Goal: Task Accomplishment & Management: Use online tool/utility

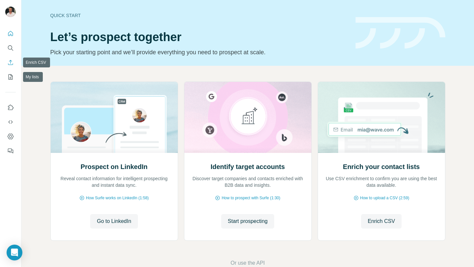
click at [11, 64] on icon "Enrich CSV" at bounding box center [10, 62] width 7 height 7
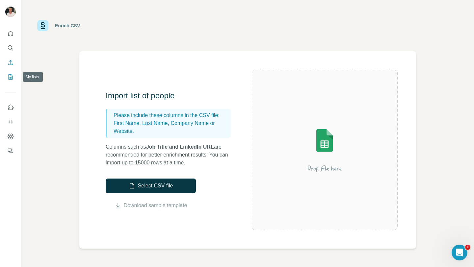
click at [13, 78] on icon "My lists" at bounding box center [10, 77] width 7 height 7
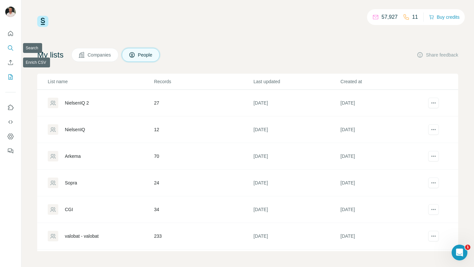
click at [10, 49] on icon "Search" at bounding box center [10, 48] width 7 height 7
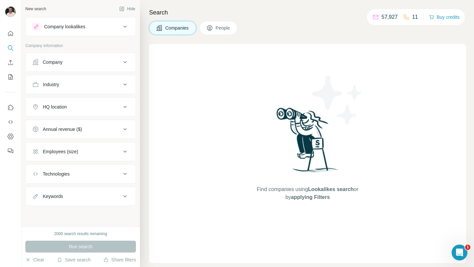
click at [90, 63] on div "Company" at bounding box center [76, 62] width 89 height 7
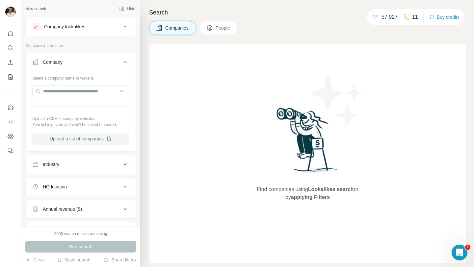
click at [83, 136] on button "Upload a list of companies" at bounding box center [80, 139] width 97 height 12
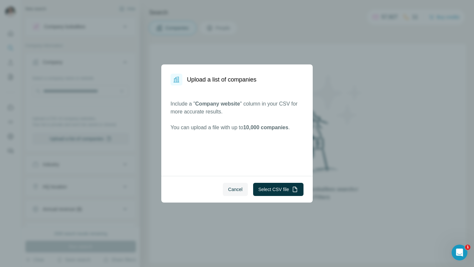
click at [232, 187] on span "Cancel" at bounding box center [235, 189] width 14 height 7
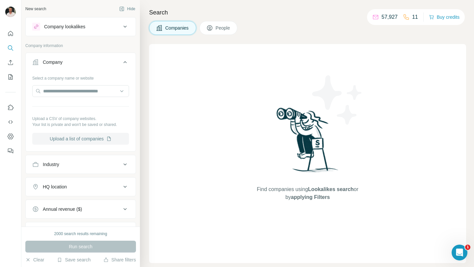
click at [74, 138] on button "Upload a list of companies" at bounding box center [80, 139] width 97 height 12
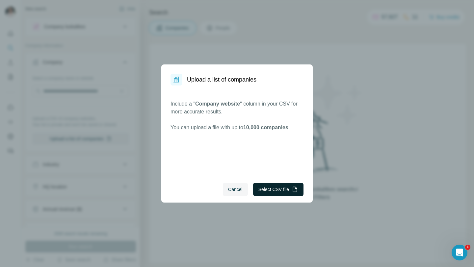
click at [267, 190] on button "Select CSV file" at bounding box center [278, 189] width 50 height 13
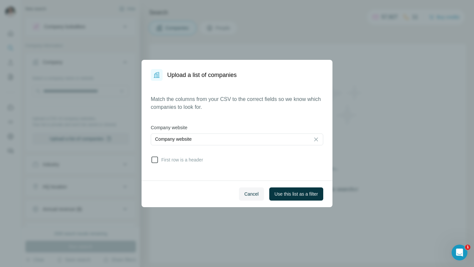
click at [202, 161] on span "First row is a header" at bounding box center [181, 160] width 44 height 7
click at [301, 196] on span "Use this list as a filter" at bounding box center [295, 194] width 43 height 7
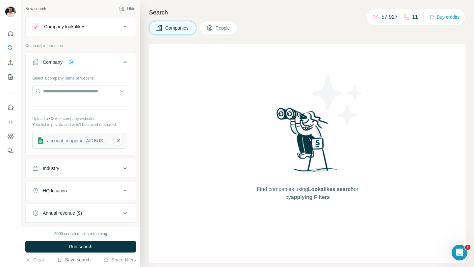
click at [81, 261] on button "Save search" at bounding box center [74, 260] width 34 height 7
click at [83, 251] on div "View my saved searches" at bounding box center [92, 248] width 69 height 13
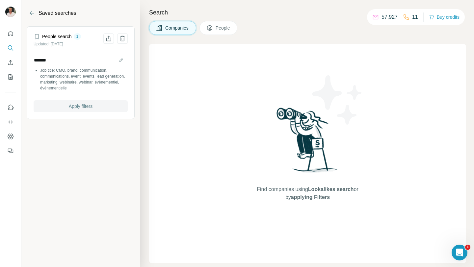
click at [77, 107] on span "Apply filters" at bounding box center [81, 106] width 24 height 7
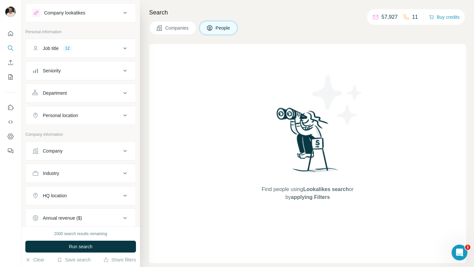
scroll to position [13, 0]
click at [83, 148] on div "Company" at bounding box center [76, 151] width 89 height 7
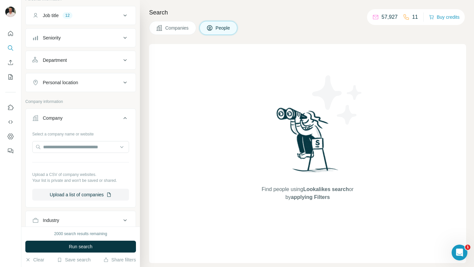
scroll to position [56, 0]
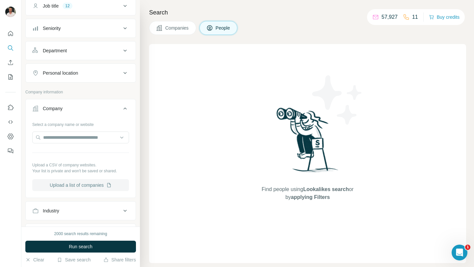
click at [77, 188] on button "Upload a list of companies" at bounding box center [80, 185] width 97 height 12
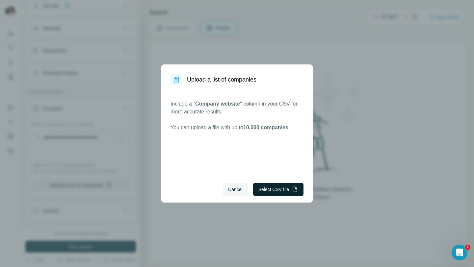
click at [256, 189] on button "Select CSV file" at bounding box center [278, 189] width 50 height 13
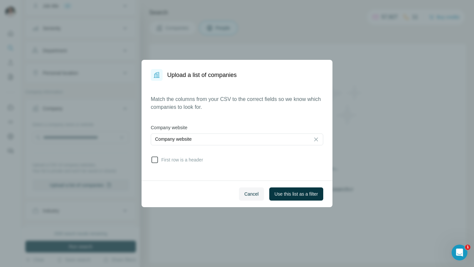
click at [195, 158] on span "First row is a header" at bounding box center [181, 160] width 44 height 7
click at [278, 191] on span "Use this list as a filter" at bounding box center [295, 194] width 43 height 7
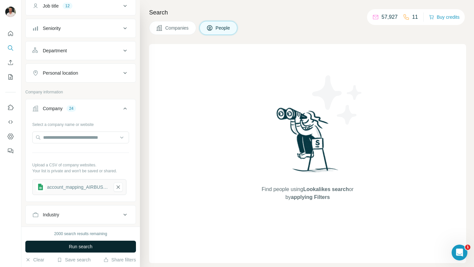
click at [94, 246] on button "Run search" at bounding box center [80, 247] width 111 height 12
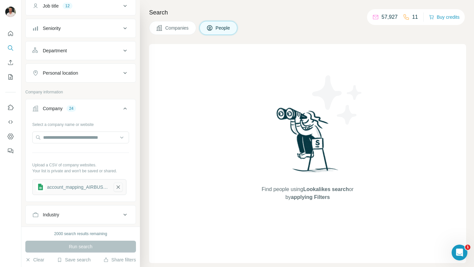
click at [116, 187] on icon "button" at bounding box center [118, 187] width 6 height 7
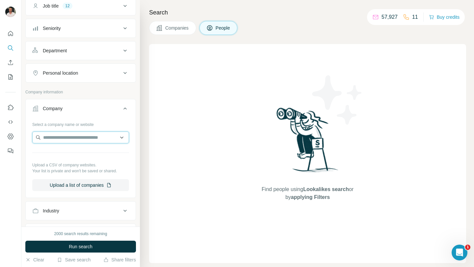
click at [68, 139] on input "text" at bounding box center [80, 138] width 97 height 12
paste input "**********"
type input "**********"
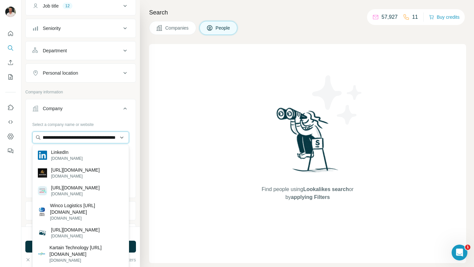
click at [100, 138] on input "**********" at bounding box center [80, 138] width 97 height 12
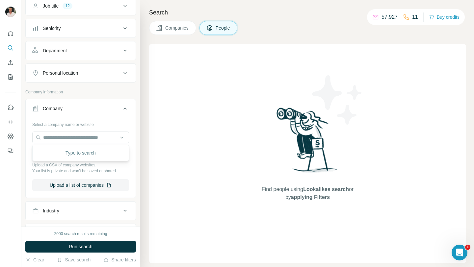
click at [113, 118] on button "Company" at bounding box center [81, 110] width 110 height 18
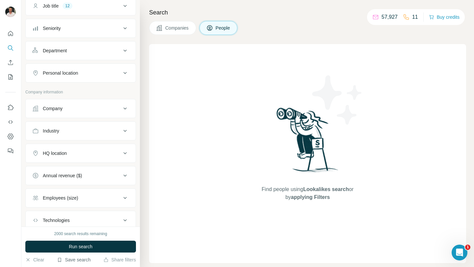
click at [70, 259] on button "Save search" at bounding box center [74, 260] width 34 height 7
click at [97, 124] on button "Industry" at bounding box center [81, 131] width 110 height 16
click at [97, 113] on button "Company" at bounding box center [81, 109] width 110 height 16
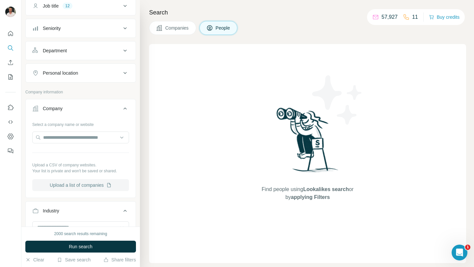
click at [72, 187] on button "Upload a list of companies" at bounding box center [80, 185] width 97 height 12
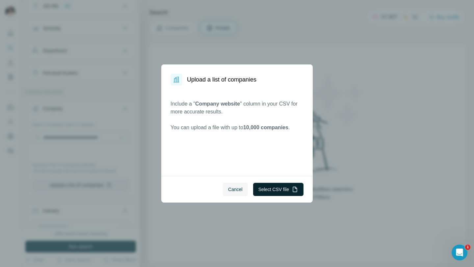
click at [259, 188] on button "Select CSV file" at bounding box center [278, 189] width 50 height 13
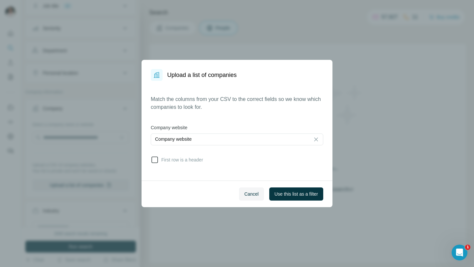
click at [190, 163] on label "First row is a header" at bounding box center [177, 160] width 52 height 8
click at [274, 191] on span "Use this list as a filter" at bounding box center [295, 194] width 43 height 7
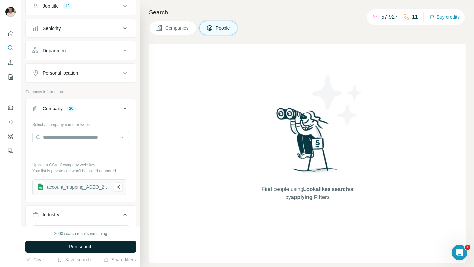
click at [95, 247] on button "Run search" at bounding box center [80, 247] width 111 height 12
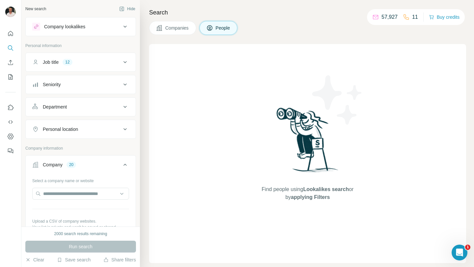
click at [105, 66] on button "Job title 12" at bounding box center [81, 62] width 110 height 16
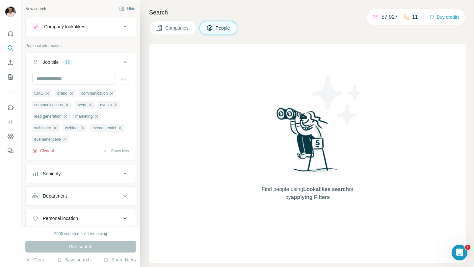
click at [52, 152] on button "Clear all" at bounding box center [43, 151] width 22 height 6
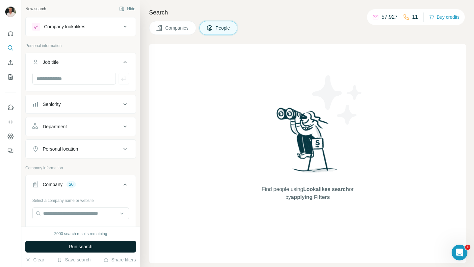
click at [78, 247] on span "Run search" at bounding box center [81, 246] width 24 height 7
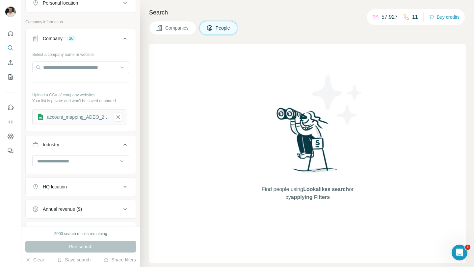
scroll to position [145, 0]
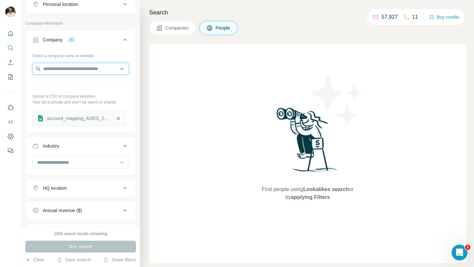
click at [77, 68] on input "text" at bounding box center [80, 69] width 97 height 12
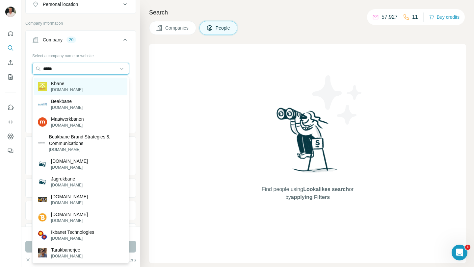
type input "*****"
click at [82, 88] on div "Kbane [DOMAIN_NAME]" at bounding box center [80, 87] width 93 height 18
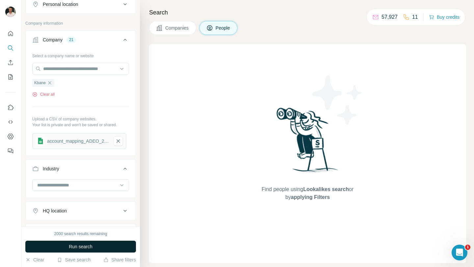
click at [76, 246] on span "Run search" at bounding box center [81, 246] width 24 height 7
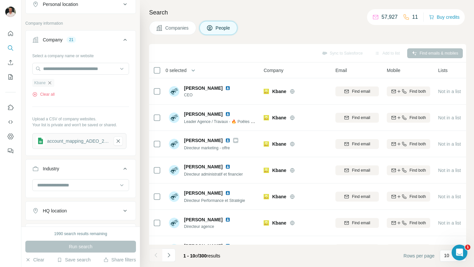
click at [51, 83] on icon "button" at bounding box center [49, 82] width 5 height 5
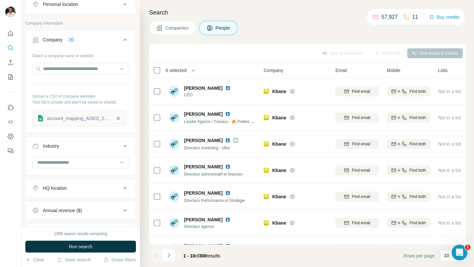
click at [69, 118] on div "account_mapping_ADEO_20250930" at bounding box center [78, 118] width 62 height 7
click at [84, 72] on input "text" at bounding box center [80, 69] width 97 height 12
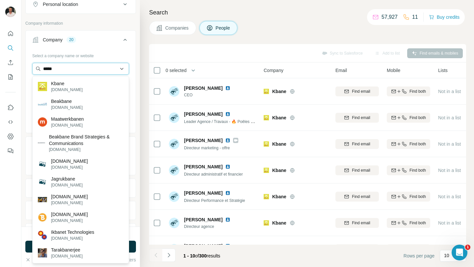
click at [68, 67] on input "*****" at bounding box center [80, 69] width 97 height 12
paste input "**********"
type input "**********"
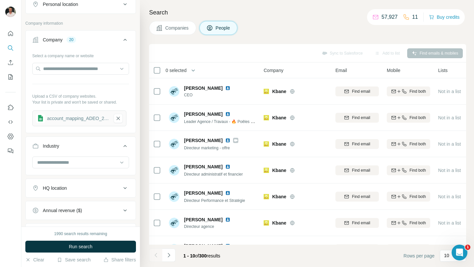
click at [116, 57] on div "Select a company name or website" at bounding box center [80, 54] width 97 height 9
click at [78, 249] on span "Run search" at bounding box center [81, 246] width 24 height 7
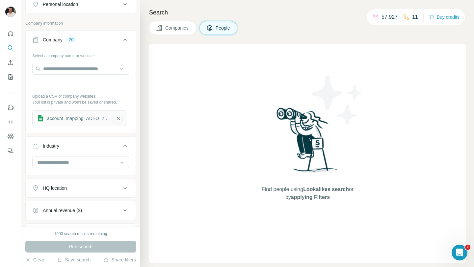
click at [117, 119] on icon "button" at bounding box center [117, 118] width 3 height 3
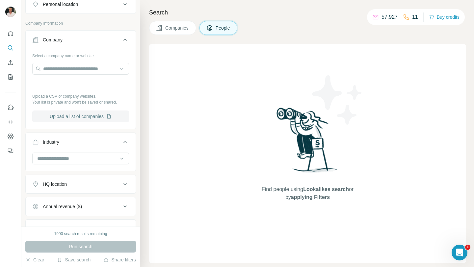
click at [99, 117] on button "Upload a list of companies" at bounding box center [80, 117] width 97 height 12
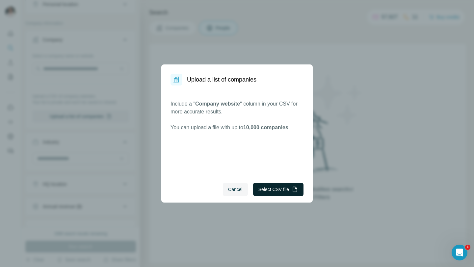
click at [281, 187] on button "Select CSV file" at bounding box center [278, 189] width 50 height 13
click at [234, 192] on span "Cancel" at bounding box center [235, 189] width 14 height 7
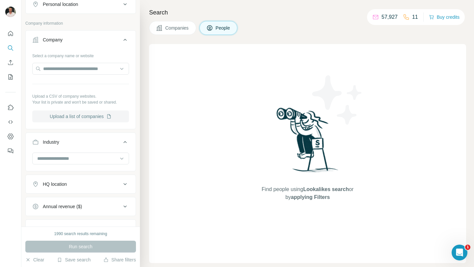
click at [77, 117] on button "Upload a list of companies" at bounding box center [80, 117] width 97 height 12
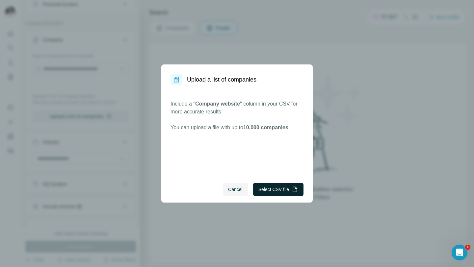
click at [263, 189] on button "Select CSV file" at bounding box center [278, 189] width 50 height 13
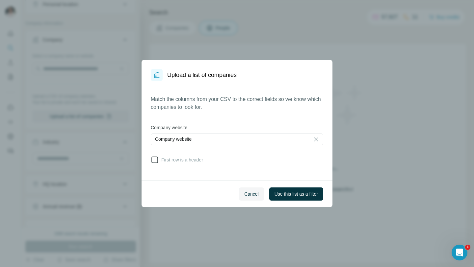
click at [198, 158] on span "First row is a header" at bounding box center [181, 160] width 44 height 7
click at [279, 194] on span "Use this list as a filter" at bounding box center [295, 194] width 43 height 7
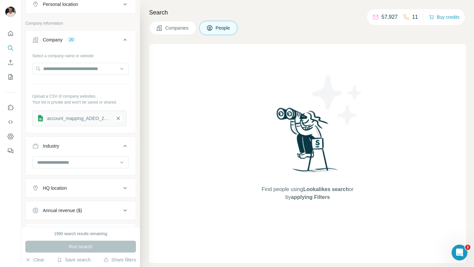
click at [88, 246] on div "Run search" at bounding box center [80, 247] width 111 height 12
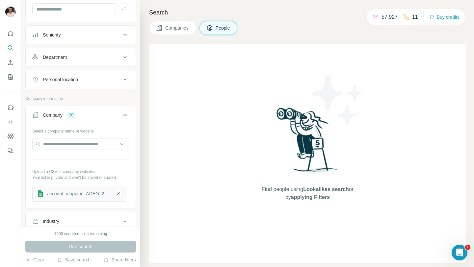
scroll to position [69, 0]
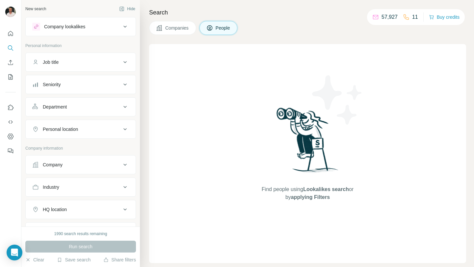
click at [76, 164] on div "Company" at bounding box center [76, 165] width 89 height 7
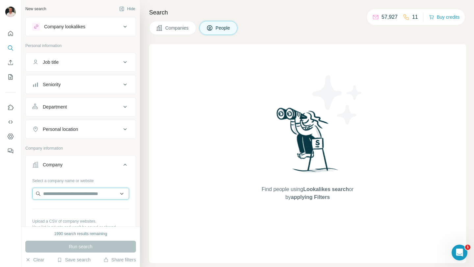
click at [77, 193] on input "text" at bounding box center [80, 194] width 97 height 12
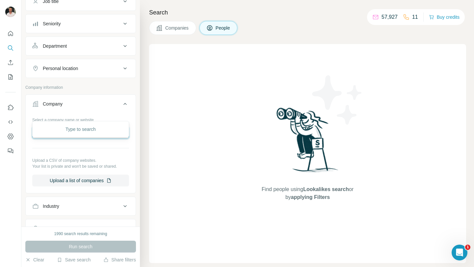
scroll to position [81, 0]
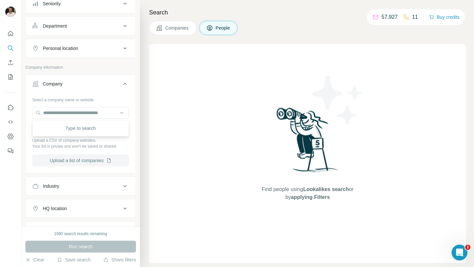
click at [85, 159] on button "Upload a list of companies" at bounding box center [80, 161] width 97 height 12
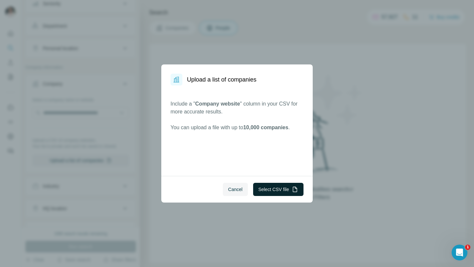
click at [271, 187] on button "Select CSV file" at bounding box center [278, 189] width 50 height 13
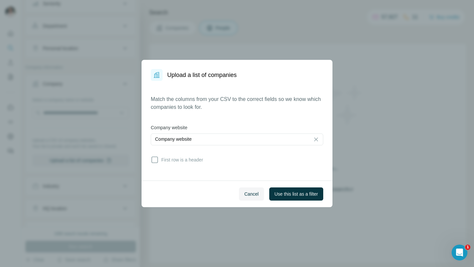
click at [199, 155] on div "Match the columns from your CSV to the correct fields so we know which companie…" at bounding box center [237, 130] width 172 height 71
click at [199, 159] on span "First row is a header" at bounding box center [181, 160] width 44 height 7
click at [225, 141] on div "Company website" at bounding box center [230, 139] width 151 height 7
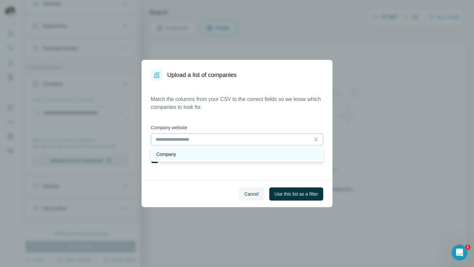
click at [221, 152] on div "Company" at bounding box center [236, 154] width 161 height 7
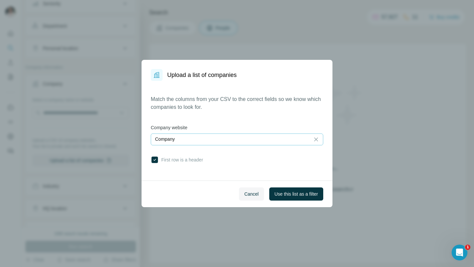
click at [222, 140] on div "Company" at bounding box center [230, 139] width 151 height 7
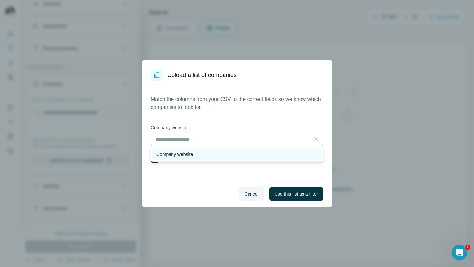
click at [222, 155] on div "Company website" at bounding box center [236, 154] width 161 height 7
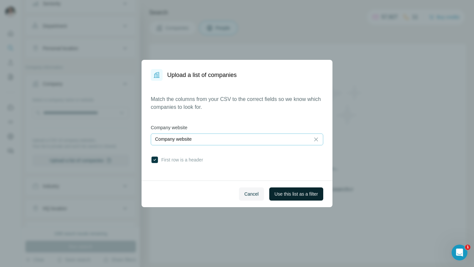
click at [284, 195] on span "Use this list as a filter" at bounding box center [295, 194] width 43 height 7
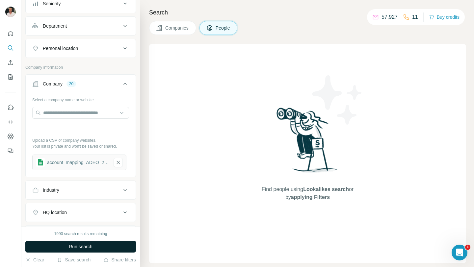
click at [71, 246] on span "Run search" at bounding box center [81, 246] width 24 height 7
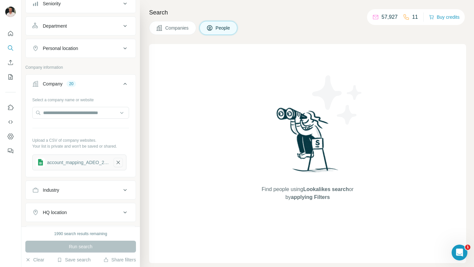
click at [117, 164] on icon "button" at bounding box center [118, 162] width 6 height 7
